Goal: Task Accomplishment & Management: Complete application form

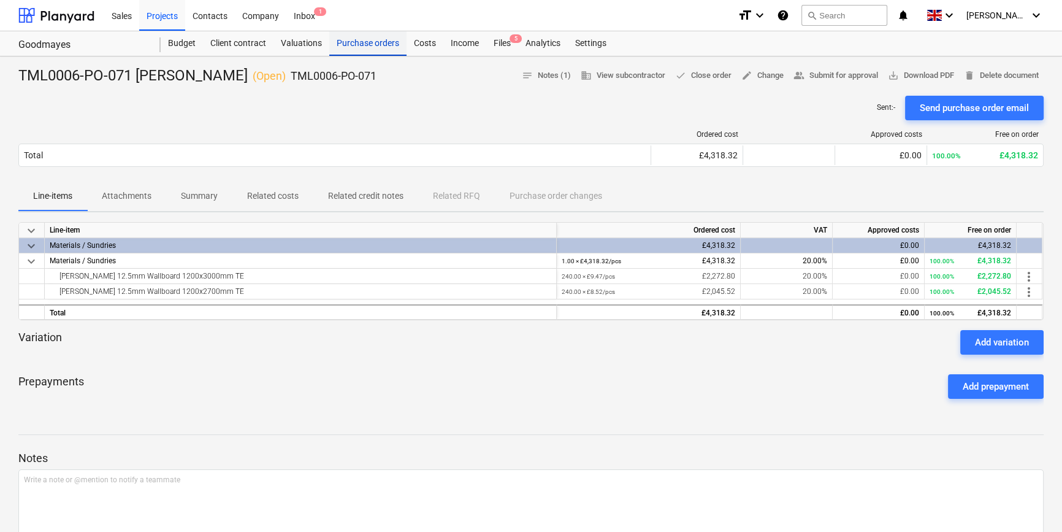
click at [347, 45] on div "Purchase orders" at bounding box center [367, 43] width 77 height 25
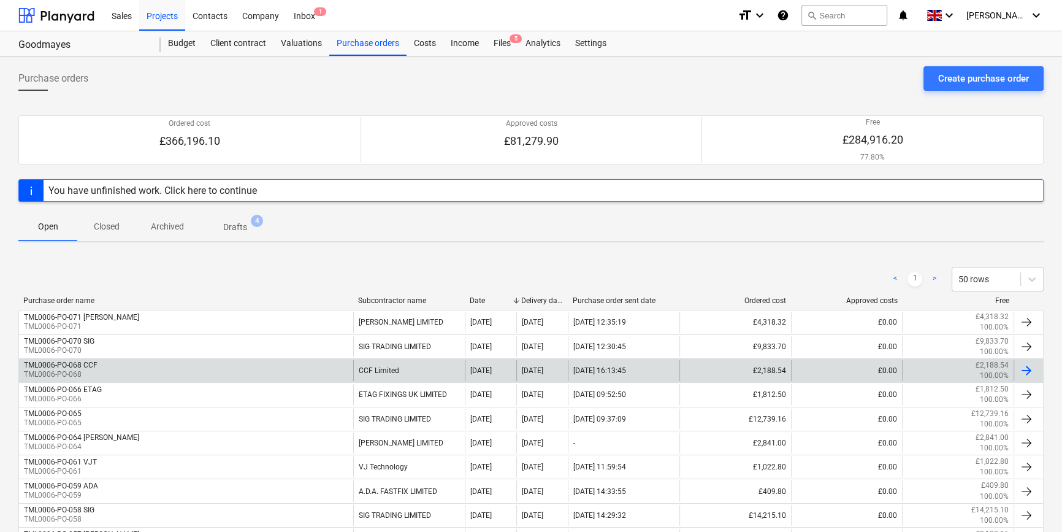
click at [173, 362] on div "TML0006-PO-068 CCF TML0006-PO-068" at bounding box center [186, 370] width 334 height 21
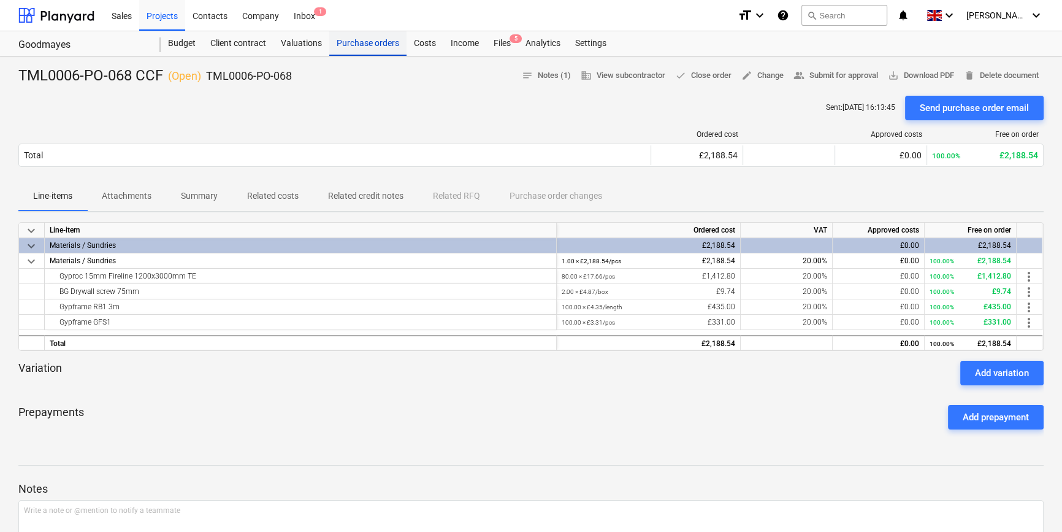
click at [373, 44] on div "Purchase orders" at bounding box center [367, 43] width 77 height 25
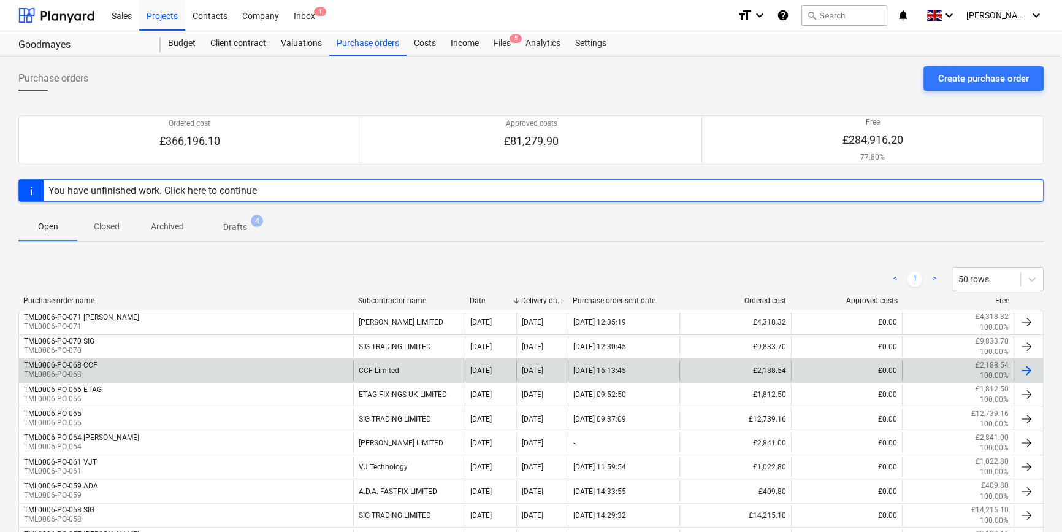
click at [1024, 372] on div at bounding box center [1026, 370] width 15 height 15
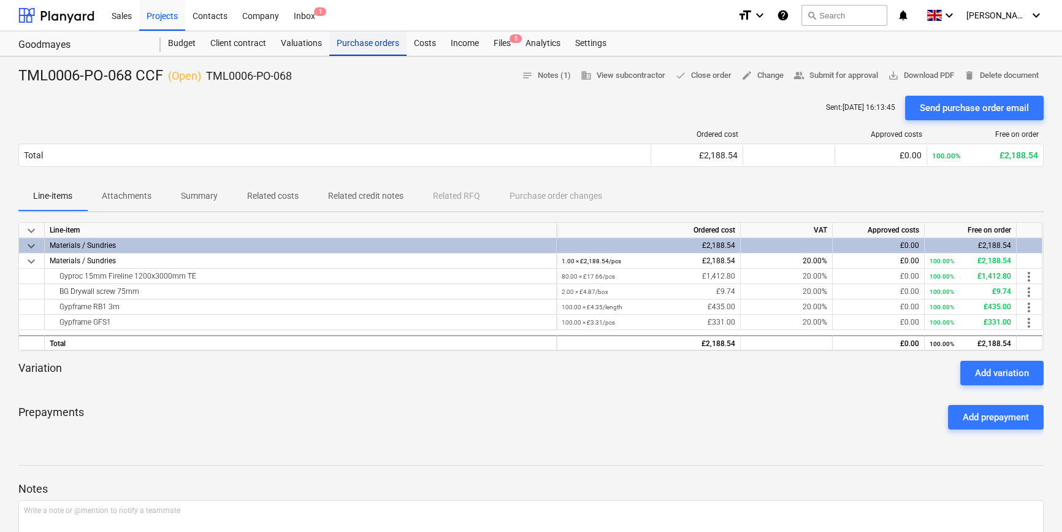
click at [372, 41] on div "Purchase orders" at bounding box center [367, 43] width 77 height 25
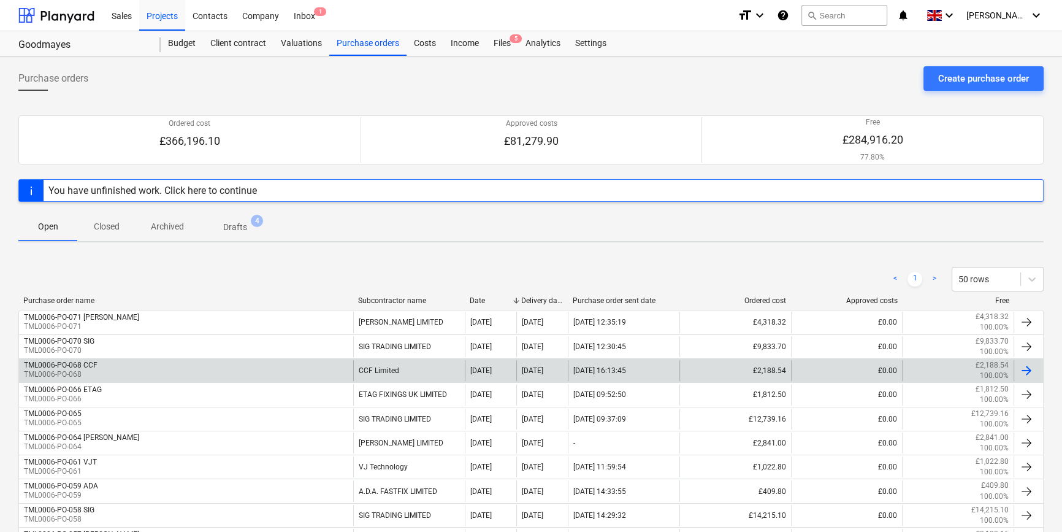
click at [131, 367] on div "TML0006-PO-068 CCF TML0006-PO-068" at bounding box center [186, 370] width 334 height 21
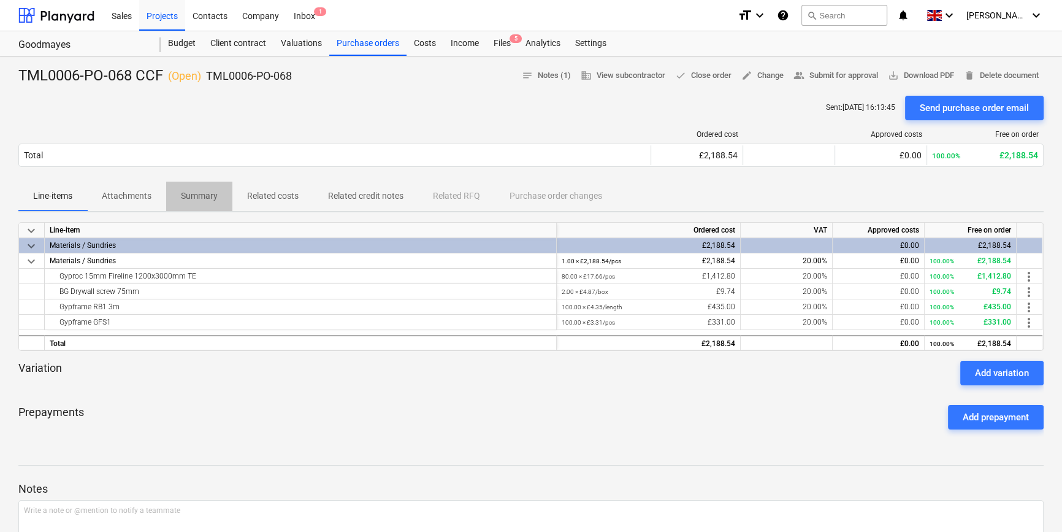
click at [207, 193] on p "Summary" at bounding box center [199, 196] width 37 height 13
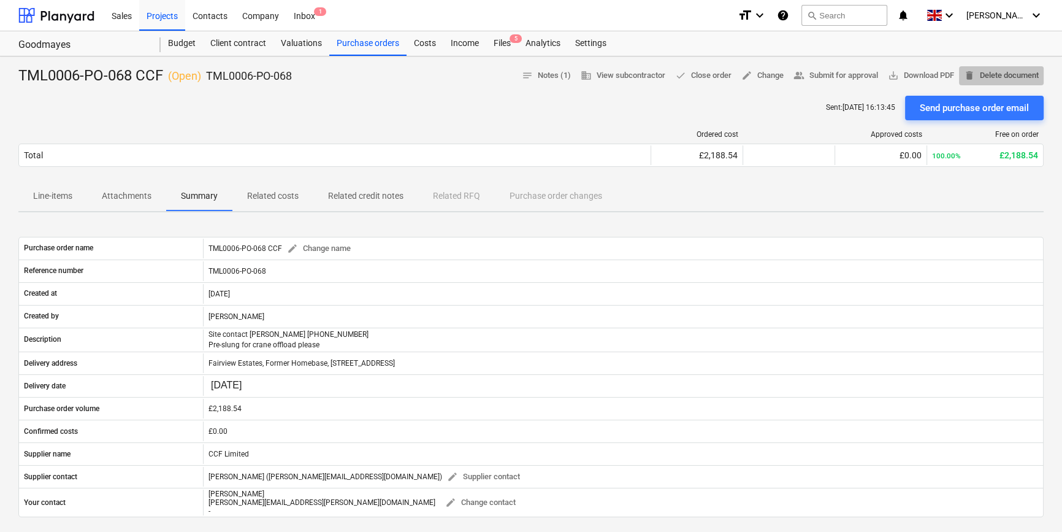
click at [983, 72] on span "delete Delete document" at bounding box center [1001, 76] width 75 height 14
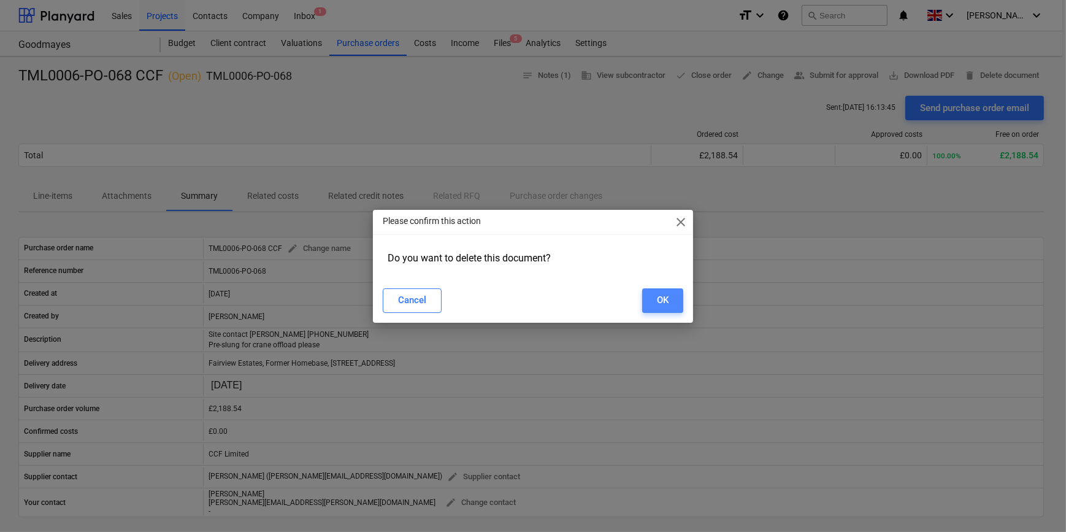
click at [657, 297] on div "OK" at bounding box center [663, 300] width 12 height 16
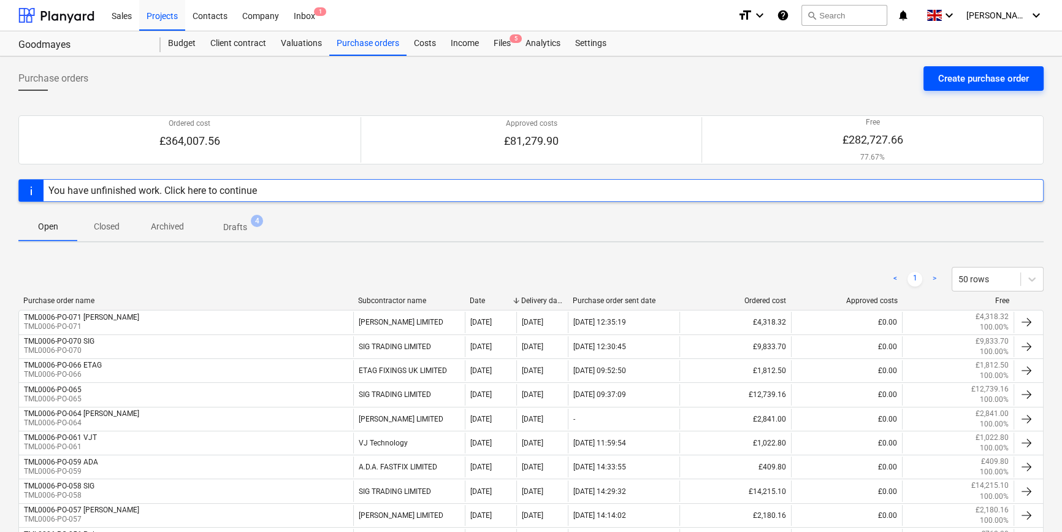
click at [975, 77] on div "Create purchase order" at bounding box center [983, 79] width 91 height 16
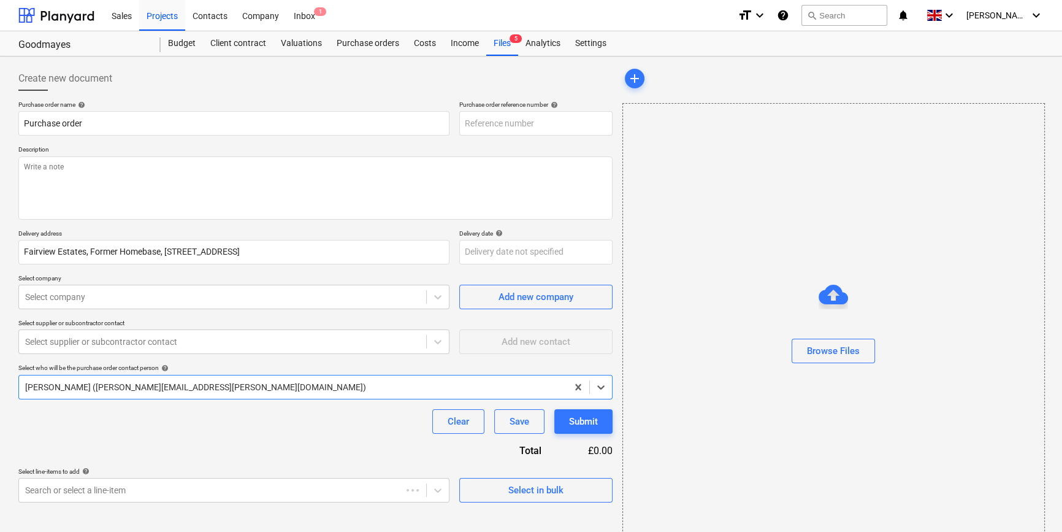
type textarea "x"
type input "TML0006-PO-072"
drag, startPoint x: 531, startPoint y: 117, endPoint x: 469, endPoint y: 121, distance: 62.7
click at [459, 122] on input "TML0006-PO-072" at bounding box center [535, 123] width 153 height 25
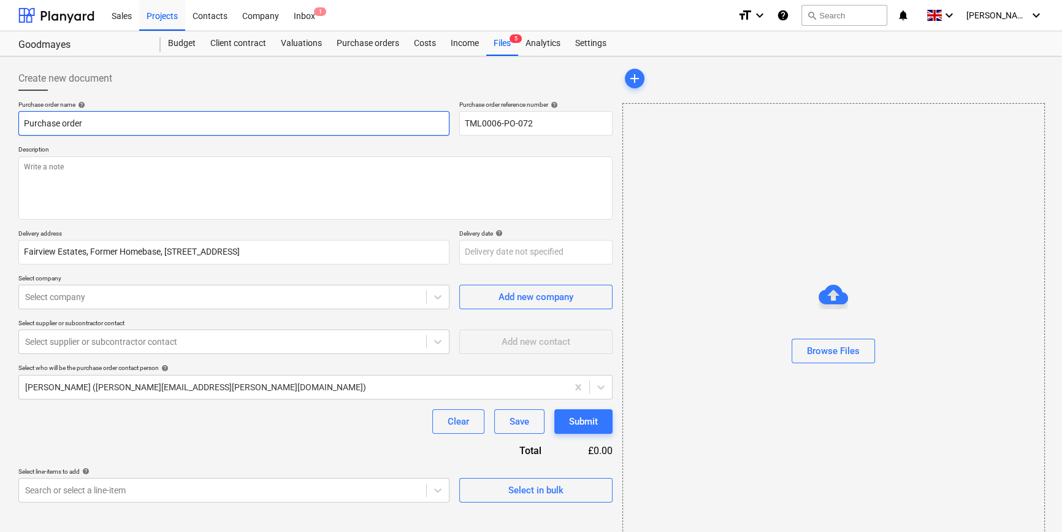
drag, startPoint x: 90, startPoint y: 123, endPoint x: 5, endPoint y: 120, distance: 85.3
click at [4, 123] on div "Create new document Purchase order name help Purchase order Purchase order refe…" at bounding box center [531, 307] width 1062 height 503
type textarea "x"
paste input "TML0006-PO-072"
type textarea "x"
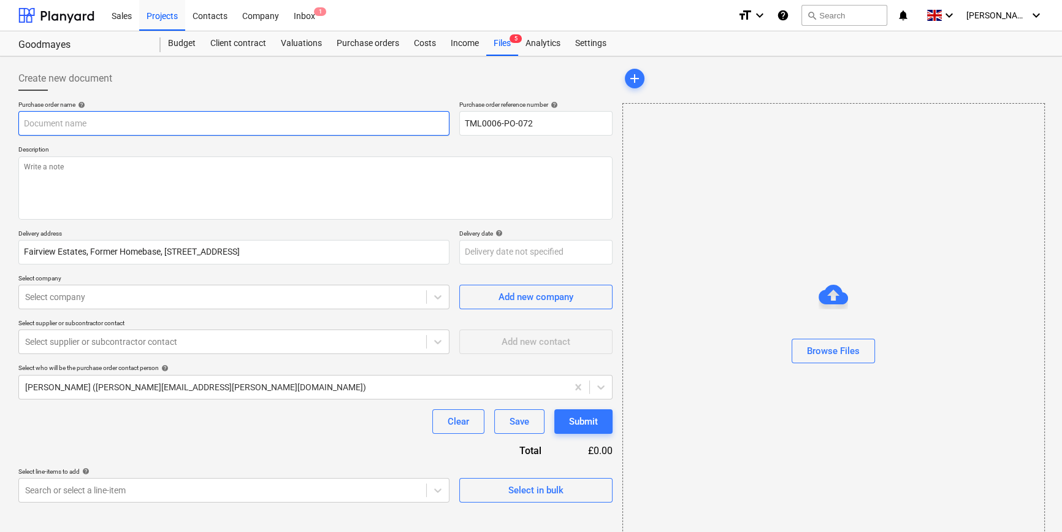
type input "TML0006-PO-072"
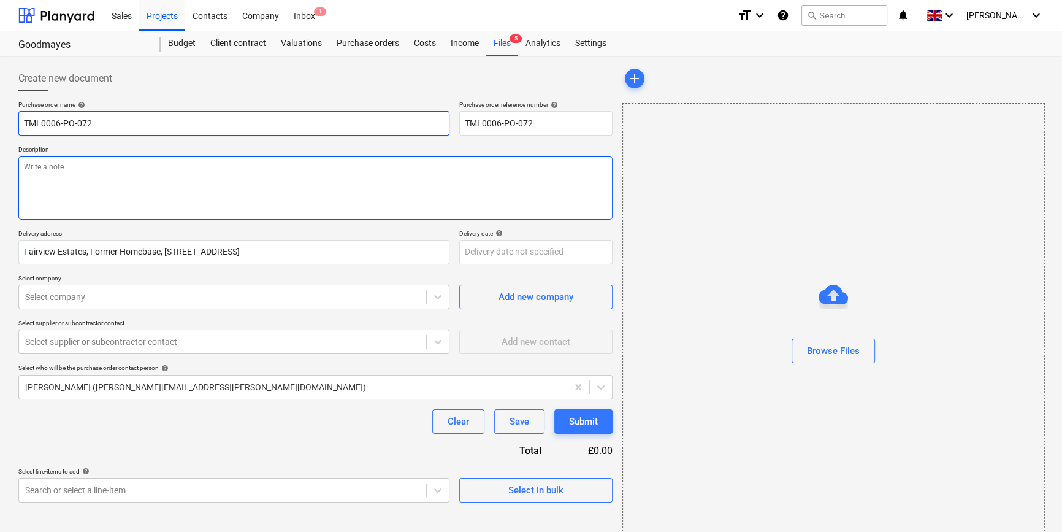
type textarea "x"
type input "TML0006-PO-072"
type textarea "x"
type input "TML0006-PO-072 A"
type textarea "x"
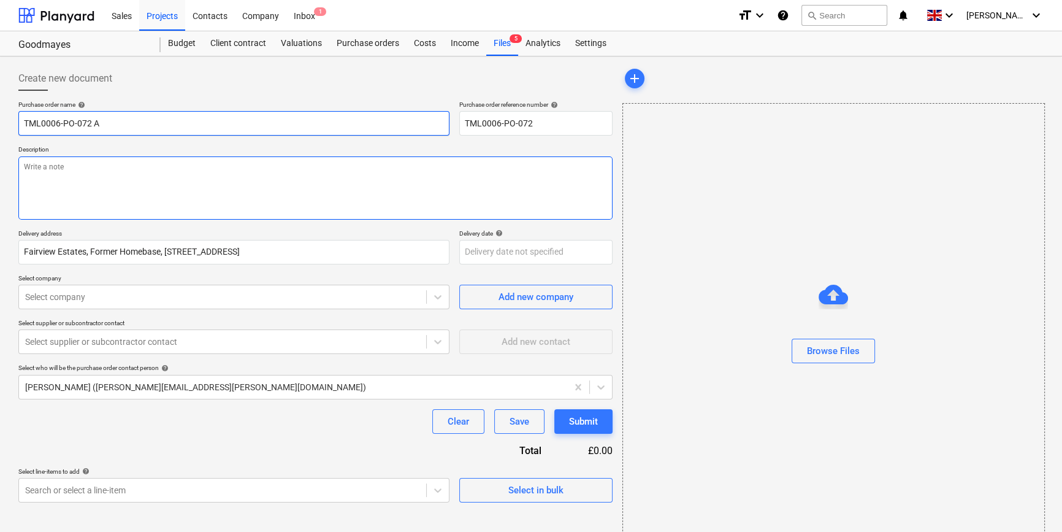
type input "TML0006-PO-072 AD"
type textarea "x"
type input "TML0006-PO-072 ADA"
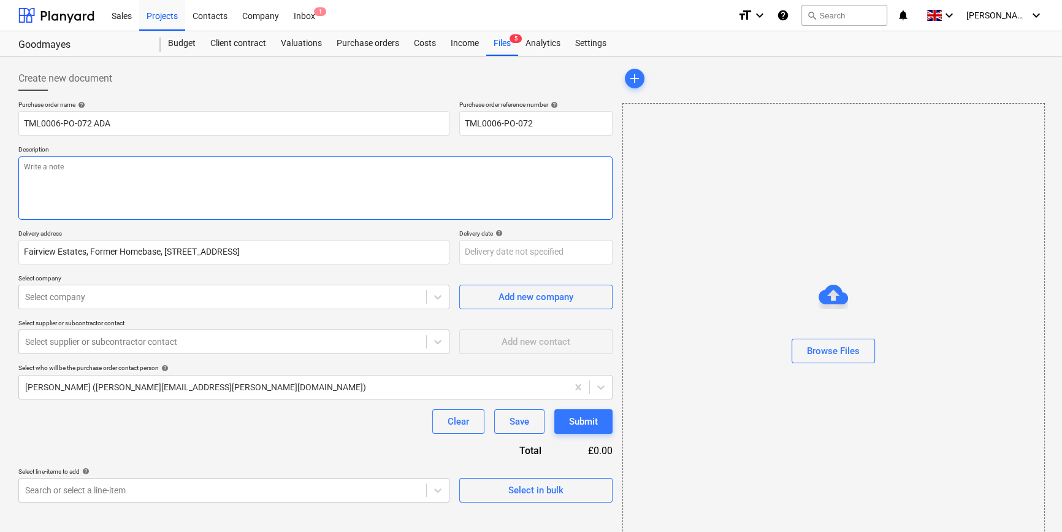
click at [29, 178] on textarea at bounding box center [315, 187] width 594 height 63
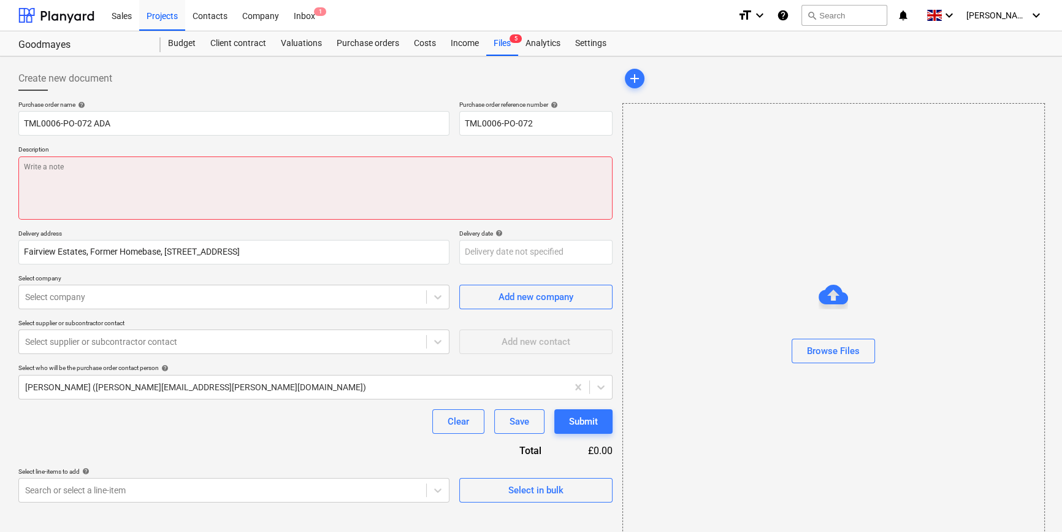
paste textarea "Site contact [PERSON_NAME] [PHONE_NUMBER]"
type textarea "x"
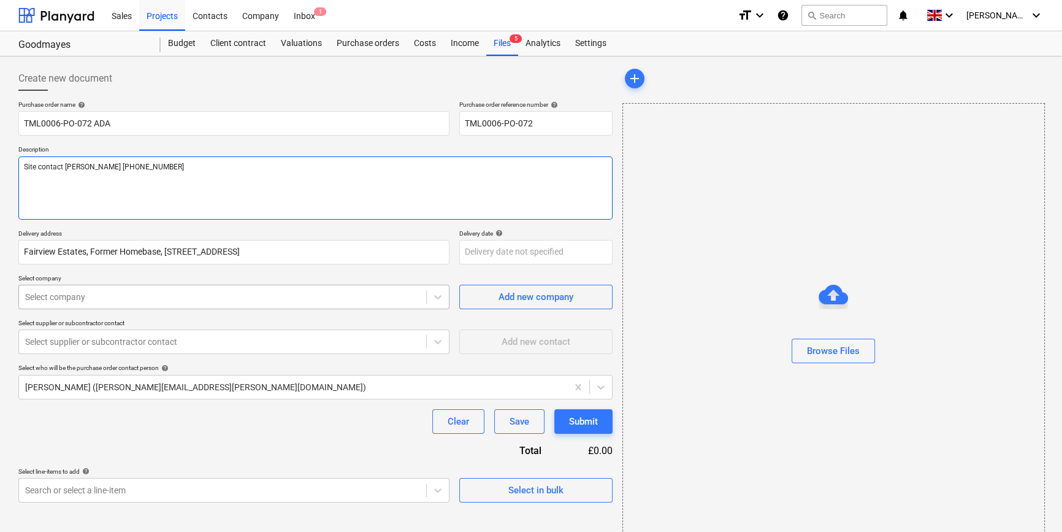
type textarea "Site contact [PERSON_NAME] [PHONE_NUMBER]"
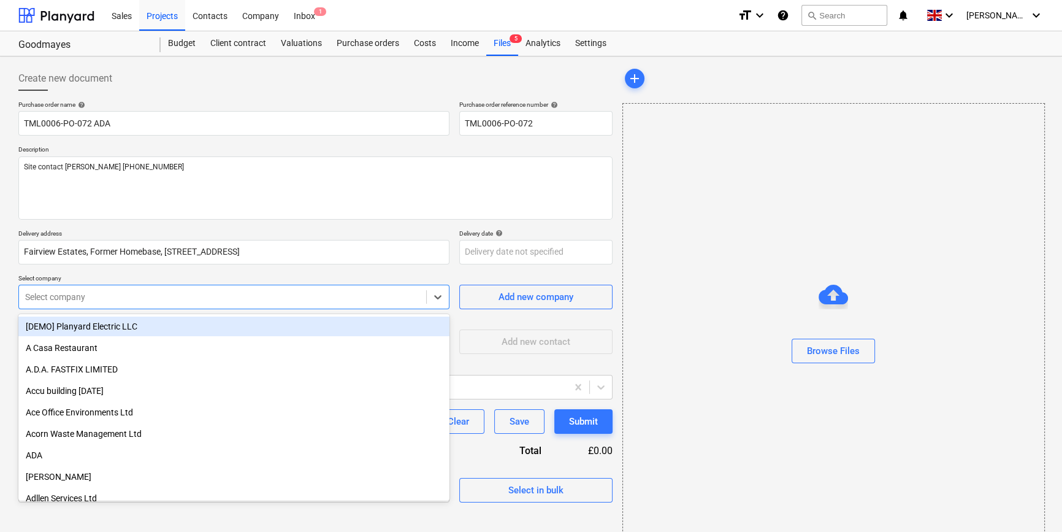
click at [67, 296] on div at bounding box center [222, 297] width 395 height 12
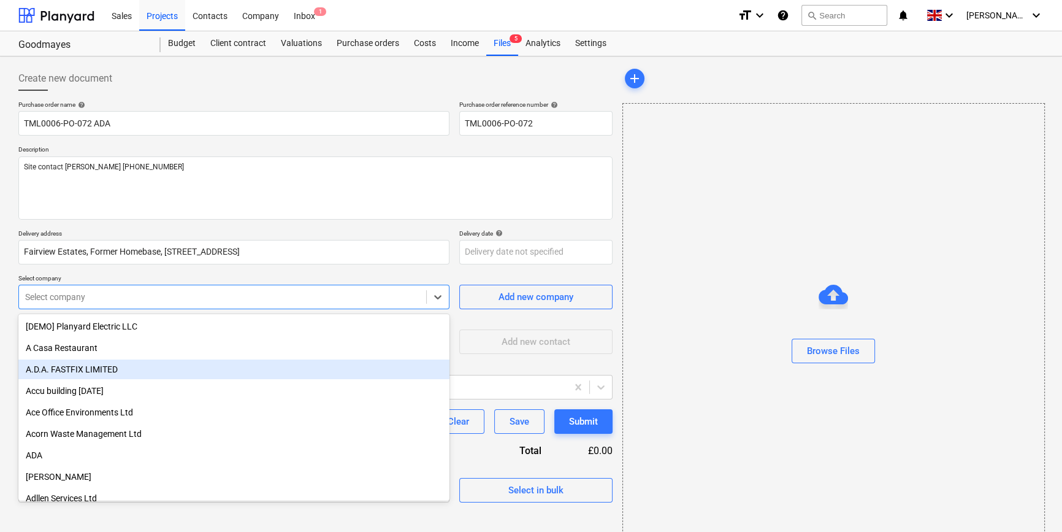
drag, startPoint x: 64, startPoint y: 361, endPoint x: 65, endPoint y: 369, distance: 8.1
click at [65, 369] on div "A.D.A. FASTFIX LIMITED" at bounding box center [233, 369] width 431 height 20
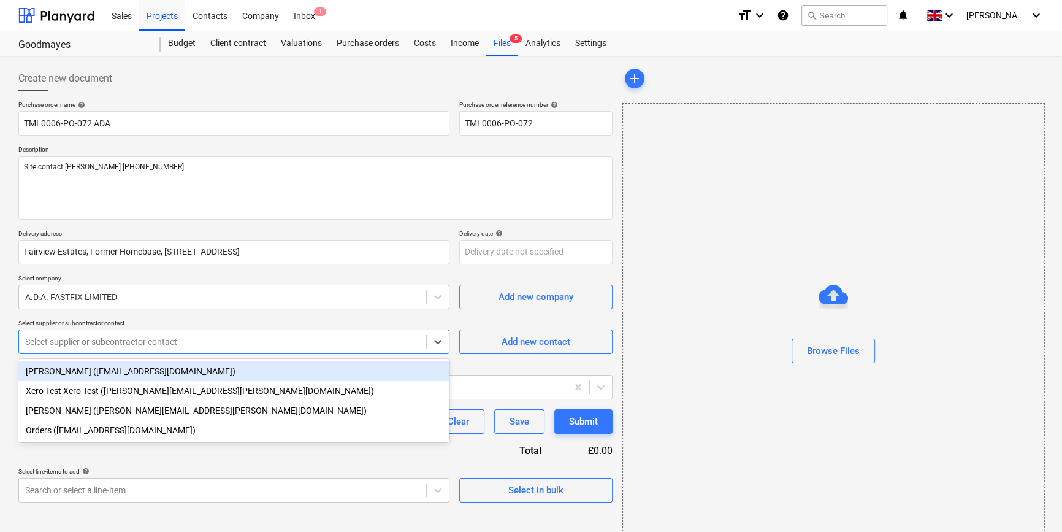
click at [68, 347] on div at bounding box center [222, 341] width 395 height 12
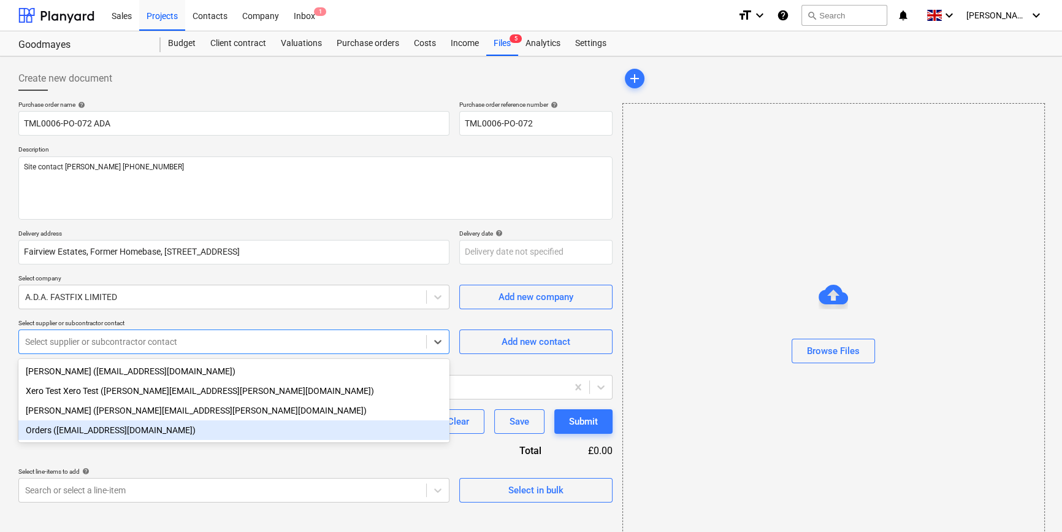
click at [82, 434] on div "Orders ([EMAIL_ADDRESS][DOMAIN_NAME])" at bounding box center [233, 430] width 431 height 20
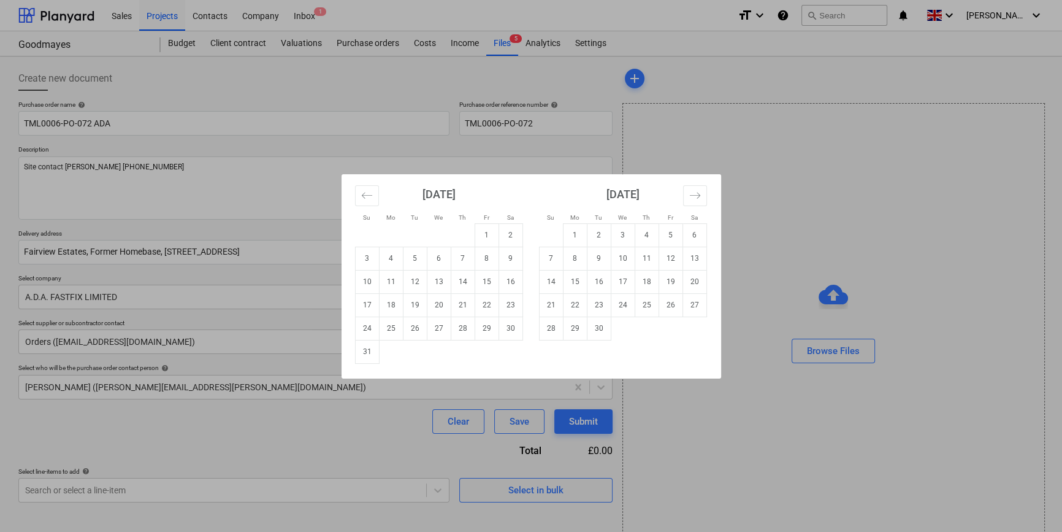
click at [473, 253] on body "Sales Projects Contacts Company Inbox 1 format_size keyboard_arrow_down help se…" at bounding box center [531, 266] width 1062 height 532
click at [461, 329] on td "28" at bounding box center [463, 327] width 24 height 23
type textarea "x"
type input "[DATE]"
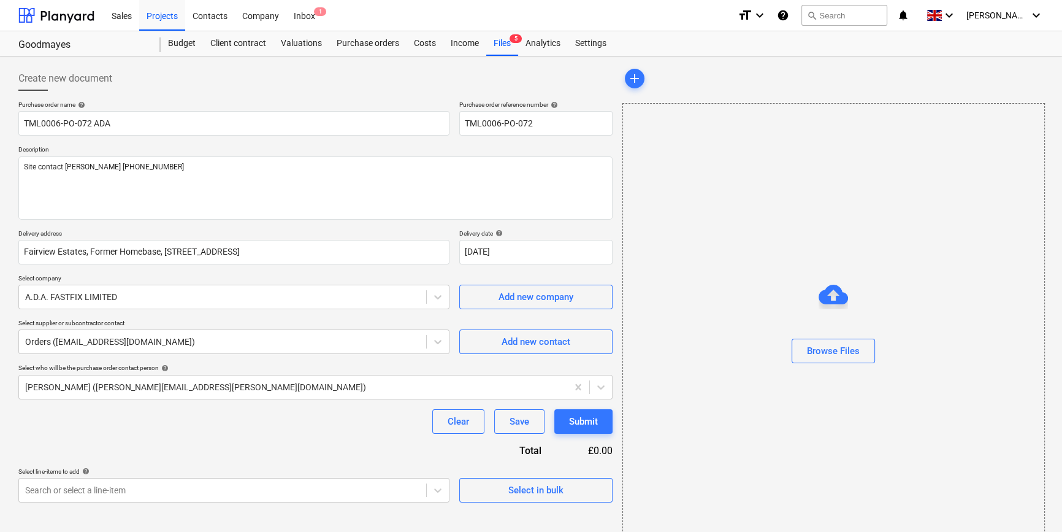
scroll to position [26, 0]
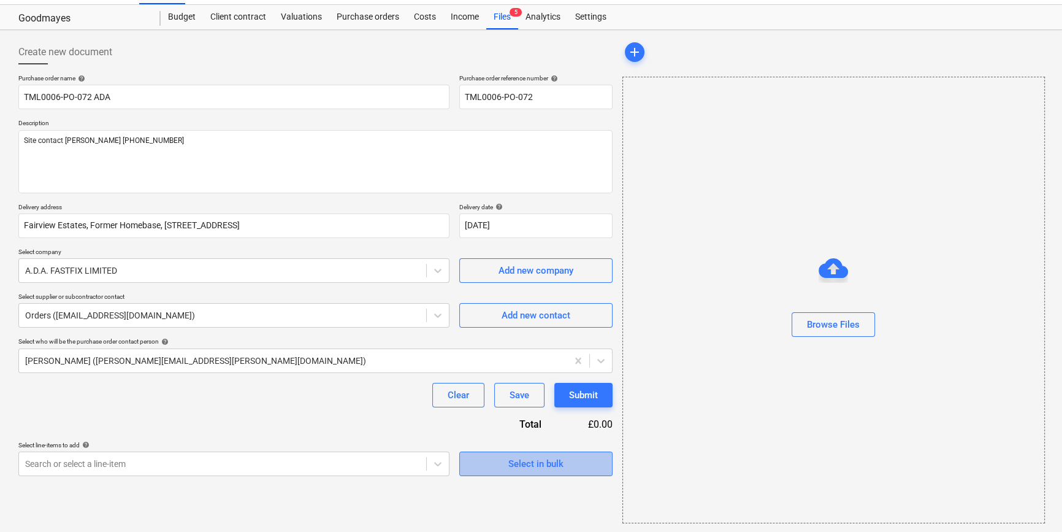
click at [550, 461] on div "Select in bulk" at bounding box center [535, 464] width 55 height 16
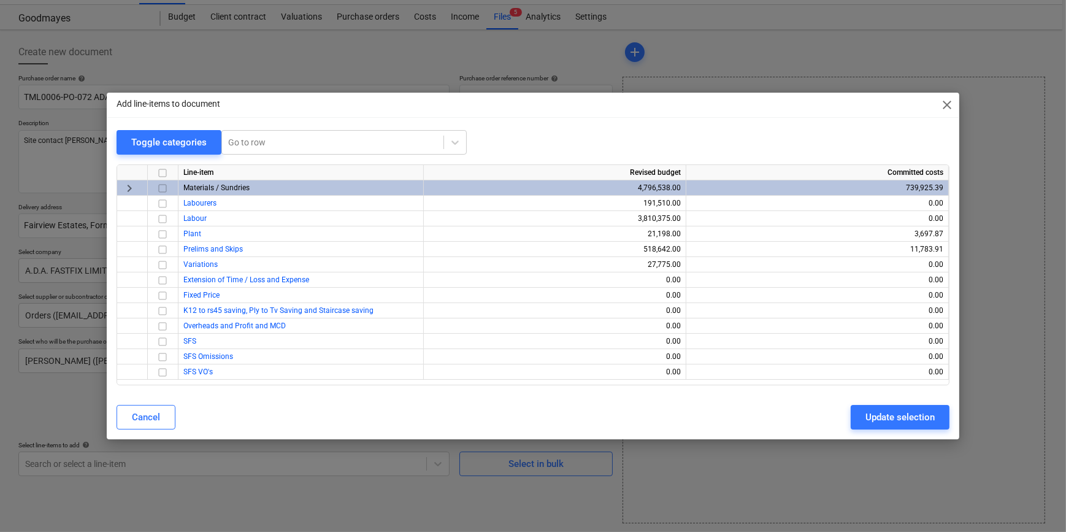
click at [163, 188] on input "checkbox" at bounding box center [162, 188] width 15 height 15
click at [883, 422] on div "Update selection" at bounding box center [899, 417] width 69 height 16
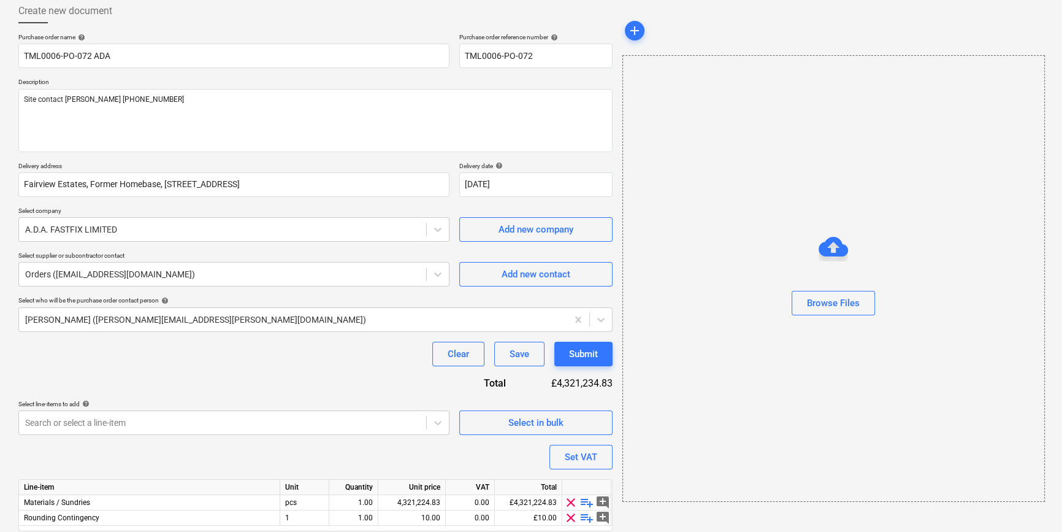
scroll to position [110, 0]
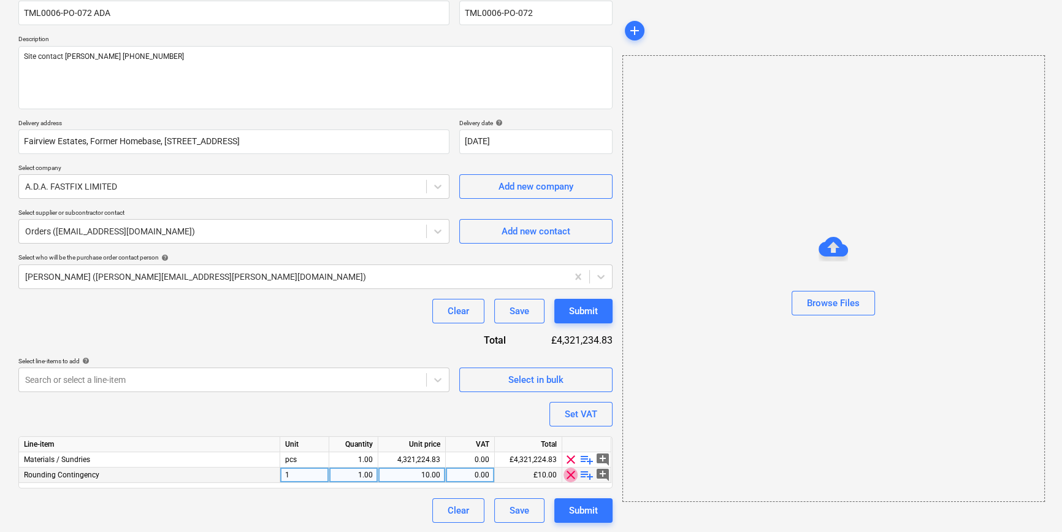
click at [572, 475] on span "clear" at bounding box center [571, 474] width 15 height 15
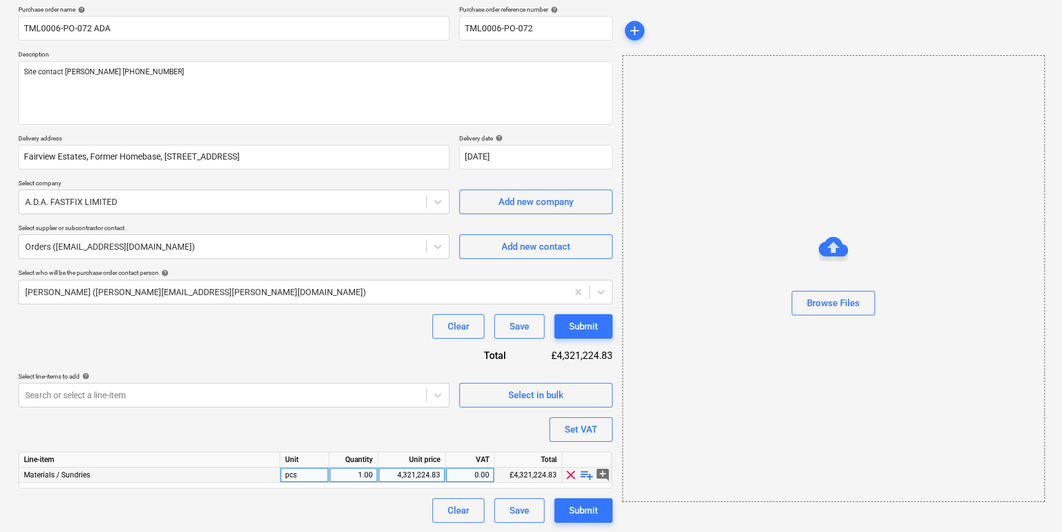
click at [585, 472] on span "playlist_add" at bounding box center [587, 474] width 15 height 15
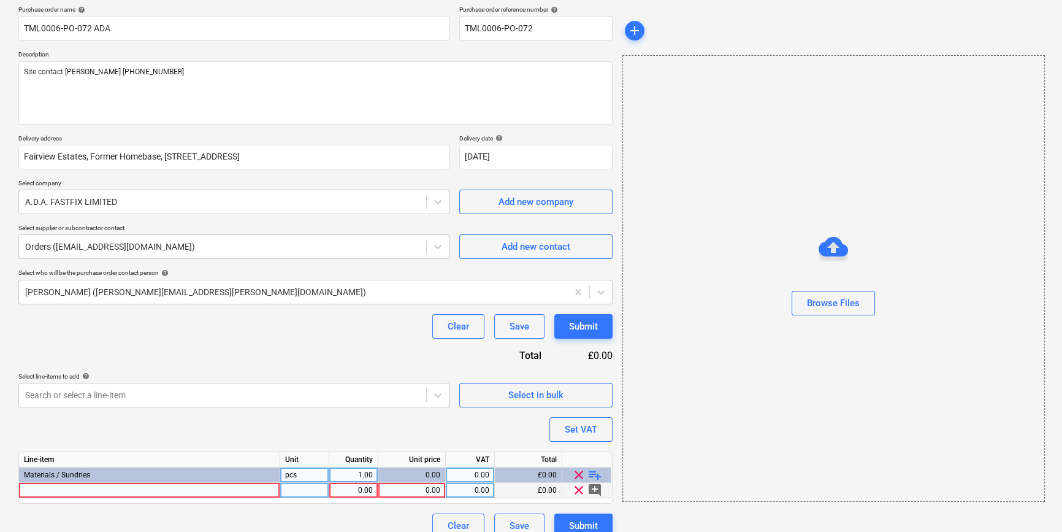
click at [34, 486] on div at bounding box center [149, 490] width 261 height 15
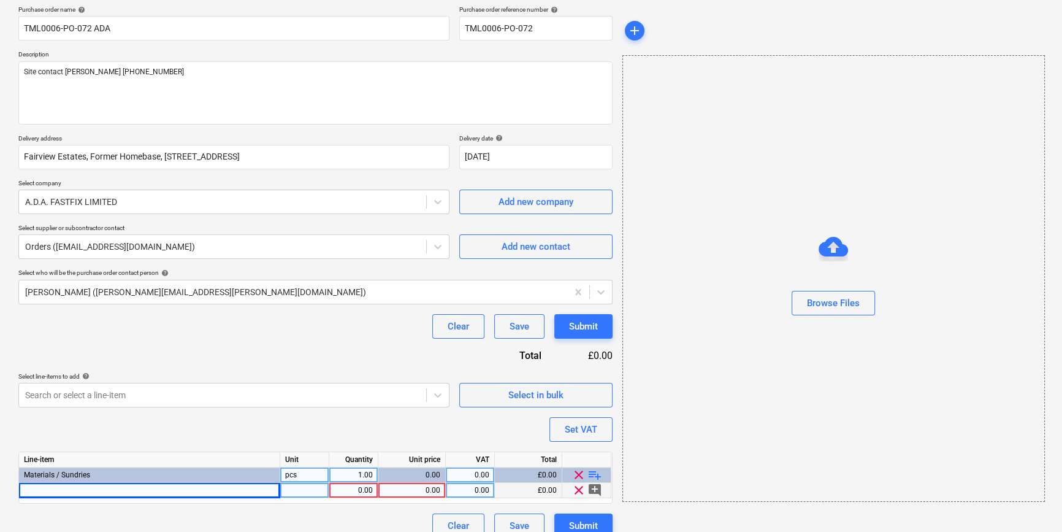
type textarea "x"
click at [45, 491] on div at bounding box center [149, 490] width 261 height 15
type input "Foil pack applicator gun"
type textarea "x"
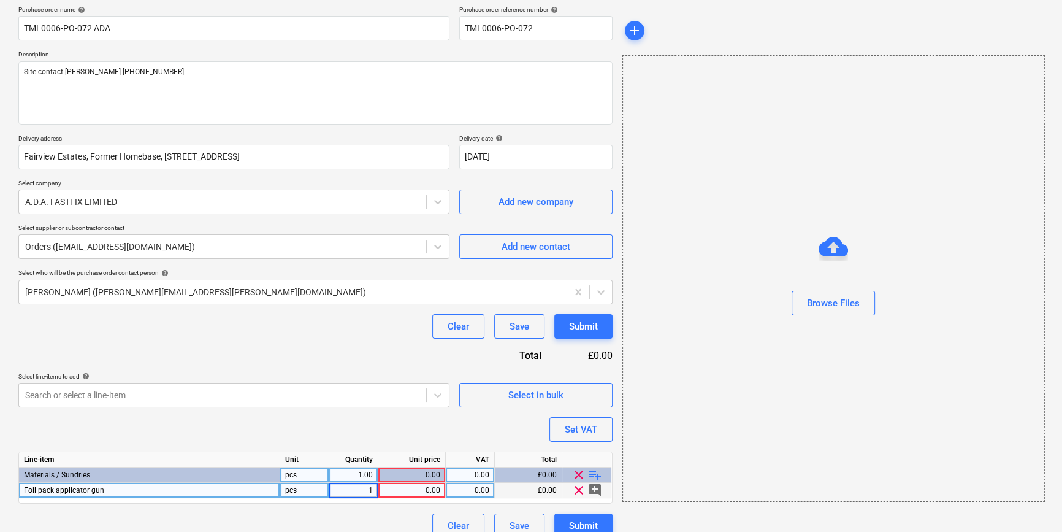
type input "10"
type textarea "x"
type input "15.63"
type textarea "x"
type input "20"
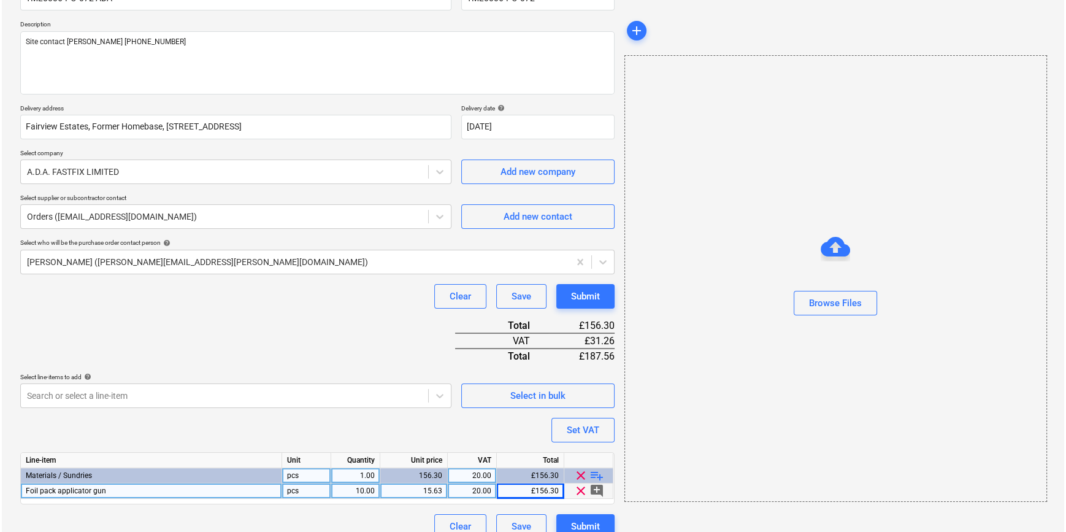
scroll to position [141, 0]
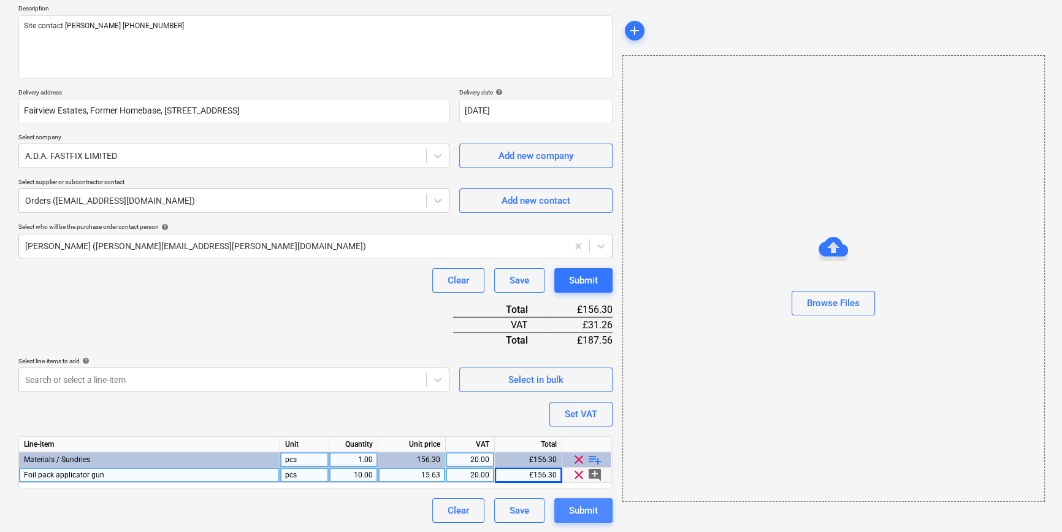
click at [581, 508] on div "Submit" at bounding box center [583, 510] width 29 height 16
type textarea "x"
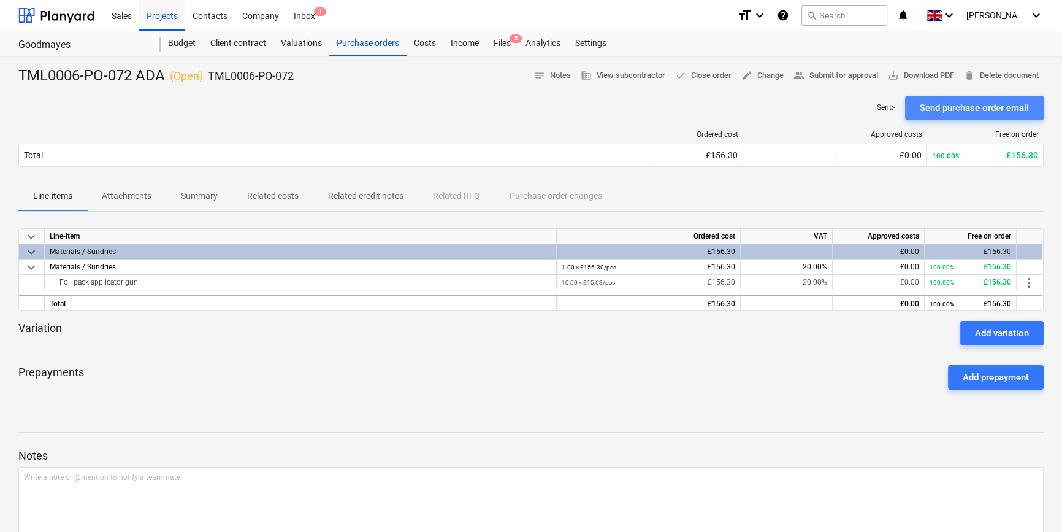
click at [971, 107] on div "Send purchase order email" at bounding box center [974, 108] width 109 height 16
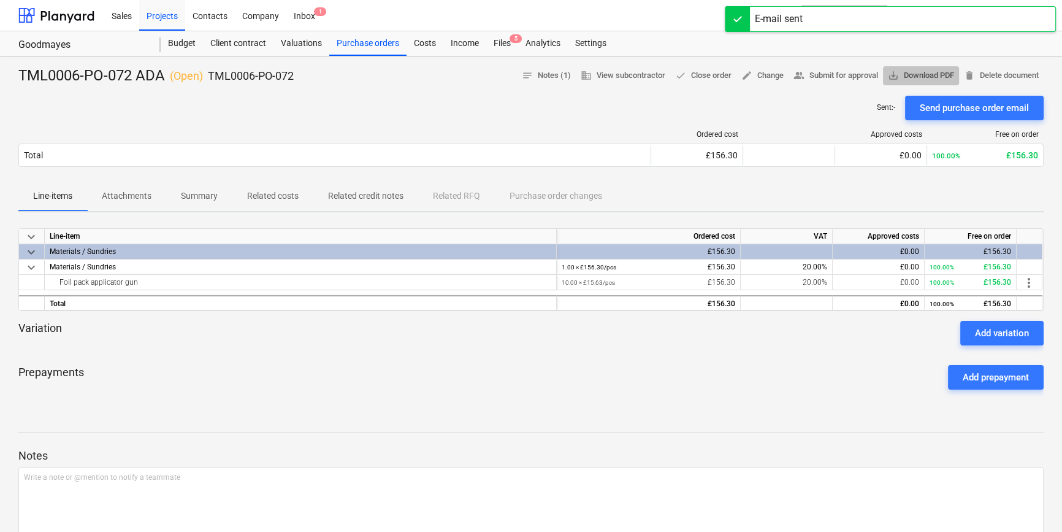
click at [930, 75] on span "save_alt Download PDF" at bounding box center [921, 76] width 66 height 14
